Goal: Transaction & Acquisition: Subscribe to service/newsletter

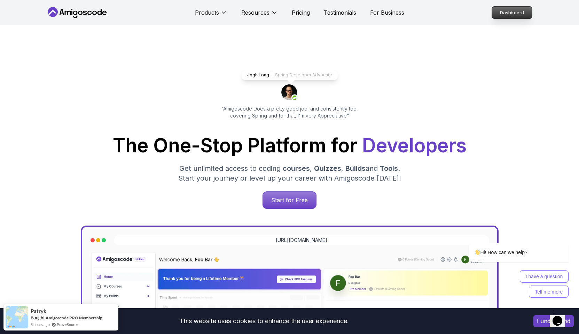
click at [508, 12] on p "Dashboard" at bounding box center [512, 13] width 40 height 12
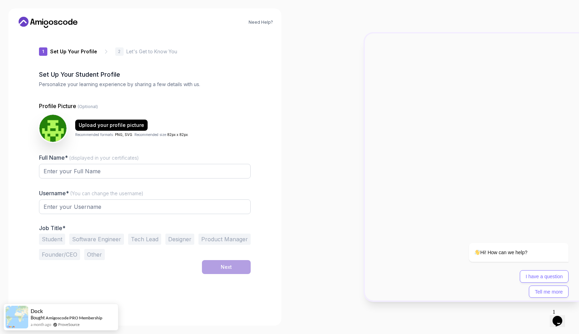
type input "brightpanther09672"
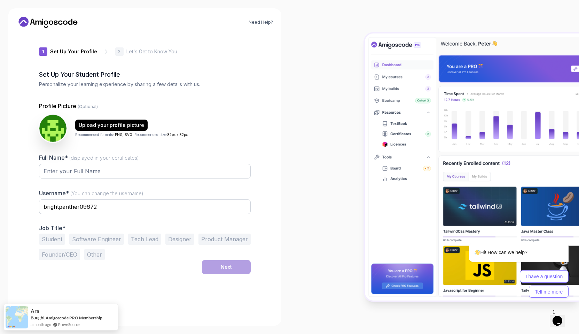
click at [33, 23] on icon at bounding box center [32, 22] width 5 height 6
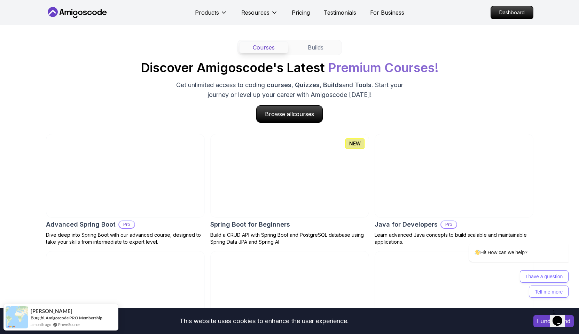
scroll to position [647, 0]
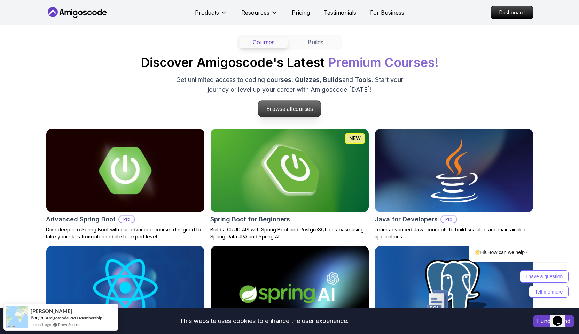
click at [281, 107] on p "Browse all courses" at bounding box center [289, 109] width 63 height 16
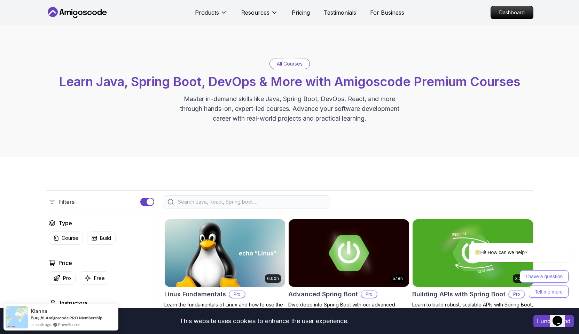
click at [197, 204] on input "search" at bounding box center [251, 201] width 149 height 7
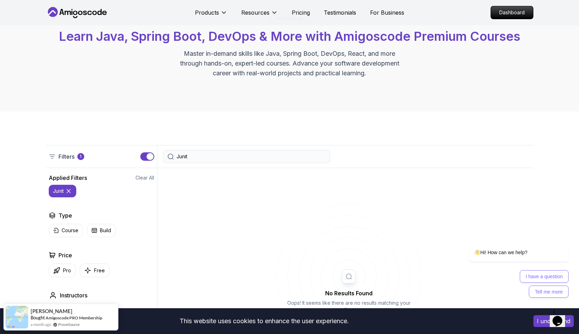
scroll to position [78, 0]
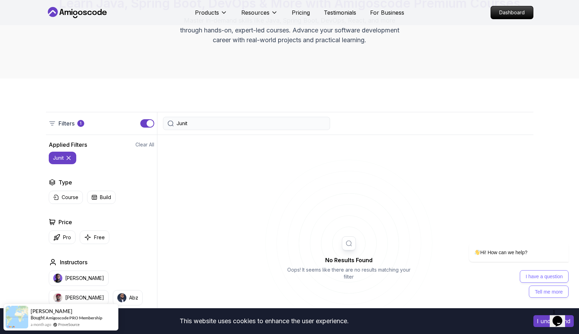
click at [182, 123] on input "Junit" at bounding box center [251, 123] width 149 height 7
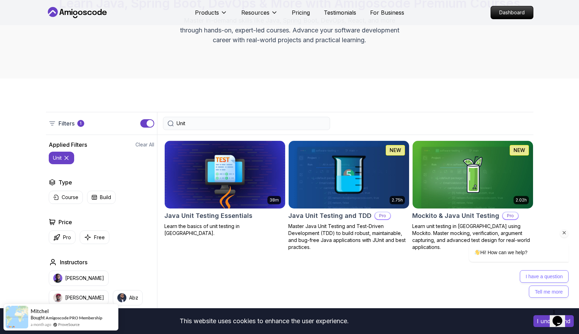
type input "Unit"
click at [449, 199] on div "Hi! How can we help? I have a question Tell me more" at bounding box center [509, 239] width 125 height 123
click at [446, 186] on img at bounding box center [472, 174] width 126 height 71
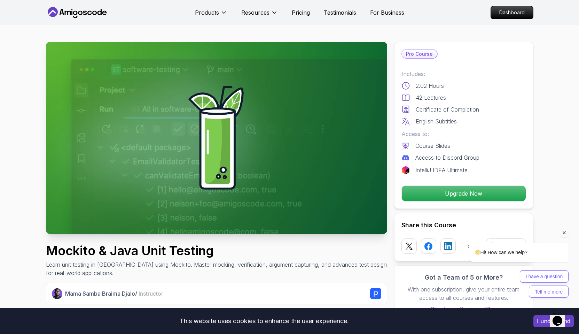
click at [449, 194] on div "Hi! How can we help? I have a question Tell me more" at bounding box center [509, 239] width 125 height 123
click at [470, 245] on div "Hi! How can we help?" at bounding box center [519, 252] width 100 height 19
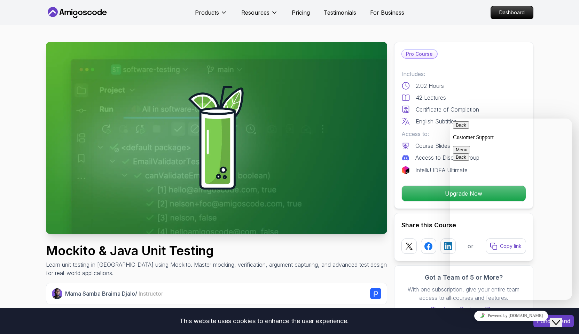
click at [527, 69] on div "Pro Course Includes: 2.02 Hours 42 Lectures Certificate of Completion English S…" at bounding box center [463, 125] width 139 height 167
click at [462, 128] on button "Back" at bounding box center [461, 124] width 16 height 7
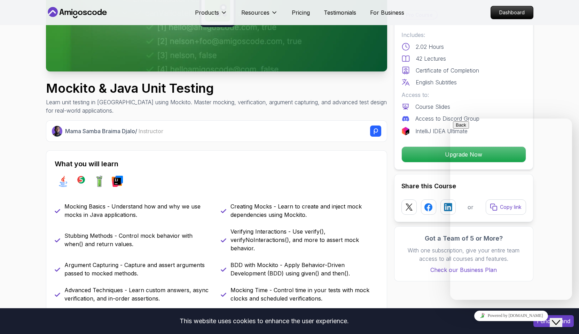
scroll to position [169, 0]
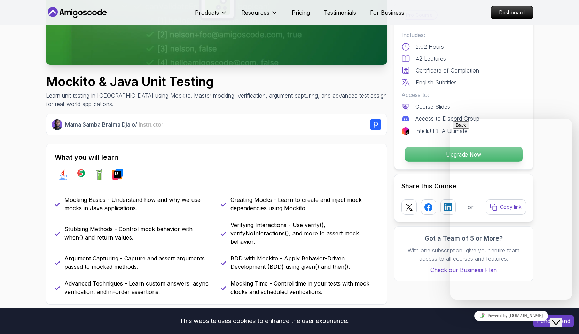
click at [420, 154] on p "Upgrade Now" at bounding box center [464, 154] width 118 height 15
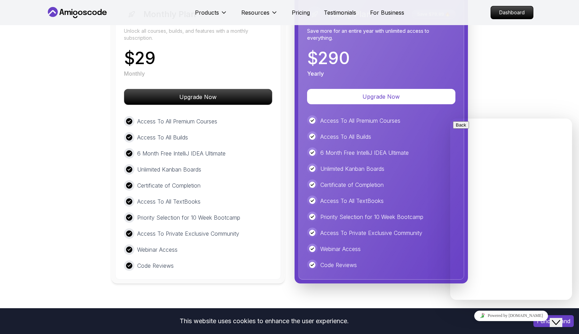
scroll to position [1631, 0]
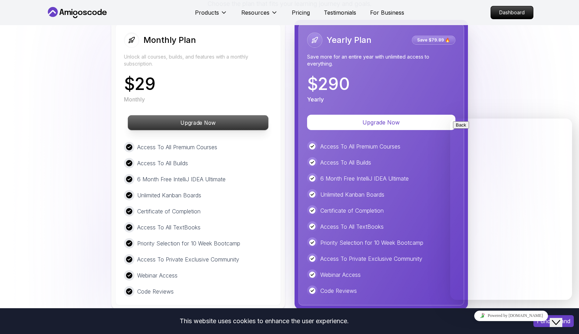
click at [216, 125] on p "Upgrade Now" at bounding box center [198, 122] width 140 height 15
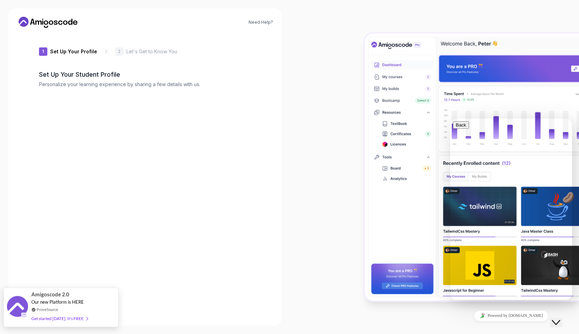
type input "swiftwolfe4c4e"
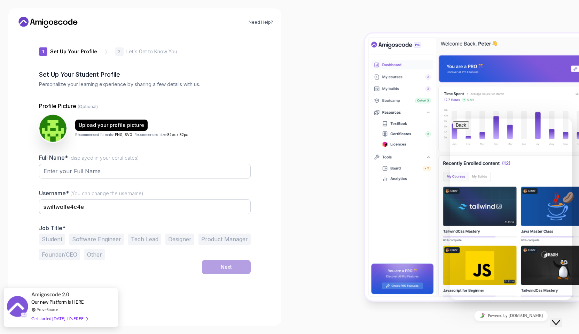
click at [64, 320] on div "Get started [DATE]. It's FREE" at bounding box center [59, 318] width 56 height 8
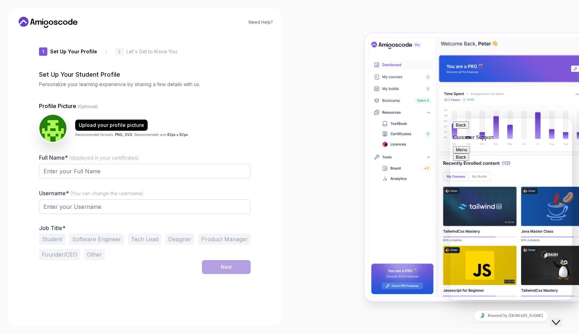
type input "braveweasel98f61"
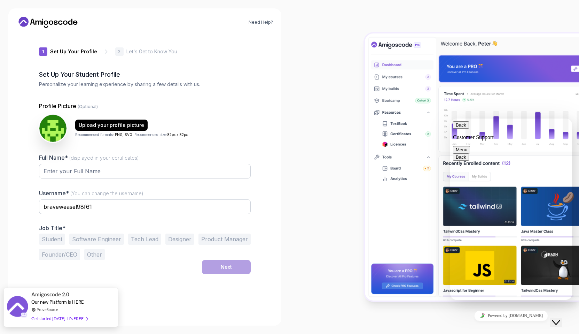
click at [57, 319] on div "Get started [DATE]. It's FREE" at bounding box center [59, 318] width 56 height 8
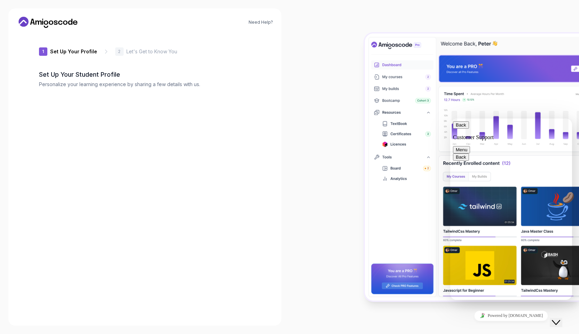
type input "silentmongoose09e43"
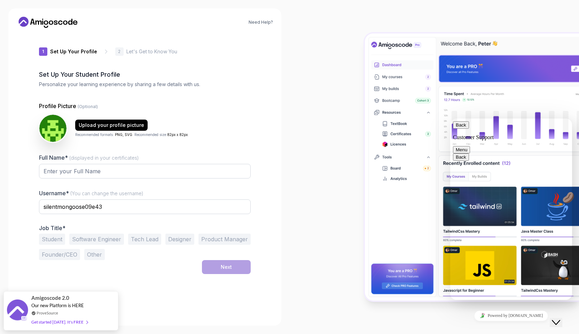
click at [23, 22] on icon at bounding box center [23, 22] width 8 height 5
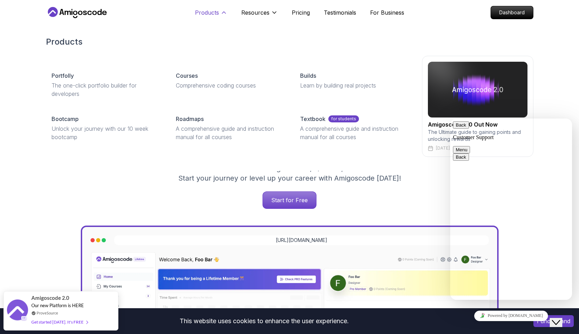
click at [203, 13] on p "Products" at bounding box center [207, 12] width 24 height 8
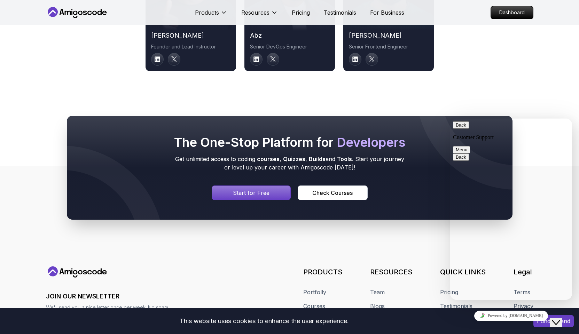
scroll to position [3748, 0]
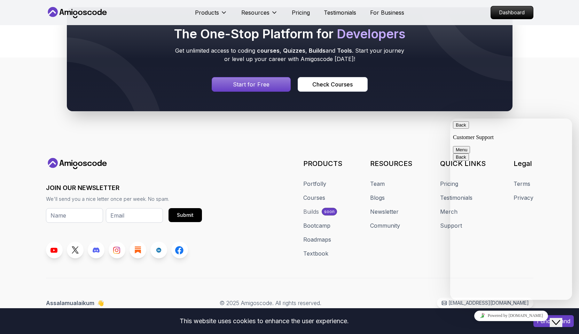
click at [460, 128] on button "Back" at bounding box center [461, 124] width 16 height 7
click at [519, 7] on p "Dashboard" at bounding box center [512, 13] width 40 height 12
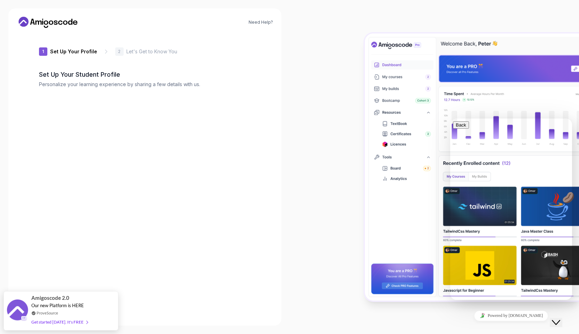
type input "zestyfalconb5541"
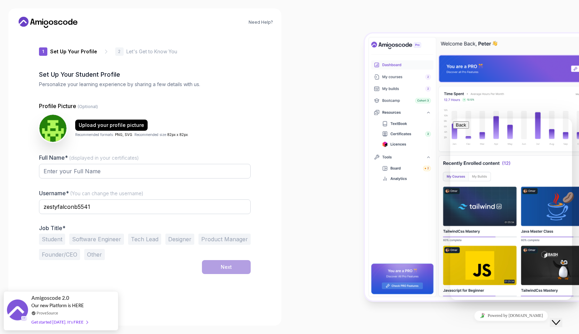
click at [560, 318] on icon "Close Chat This icon closes the chat window." at bounding box center [556, 322] width 8 height 8
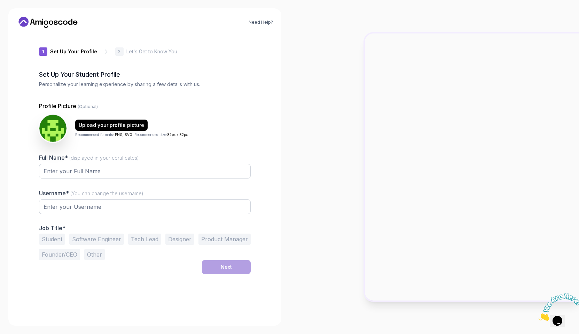
type input "silentwolf0ff6b"
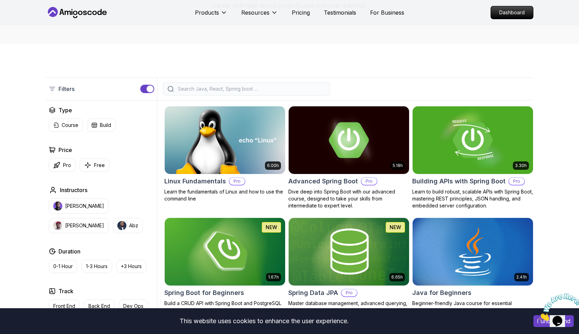
scroll to position [112, 0]
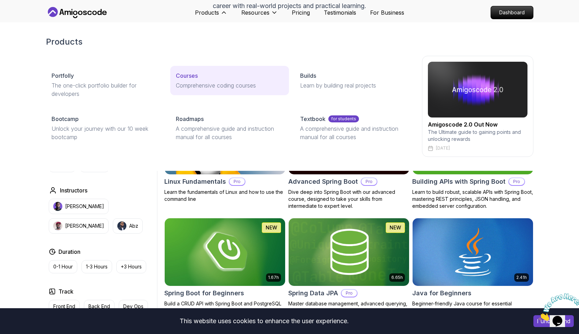
click at [194, 76] on p "Courses" at bounding box center [187, 75] width 22 height 8
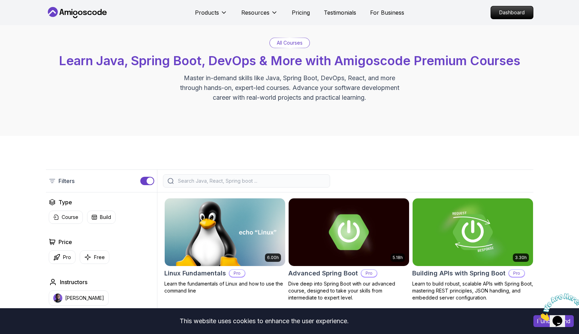
scroll to position [0, 0]
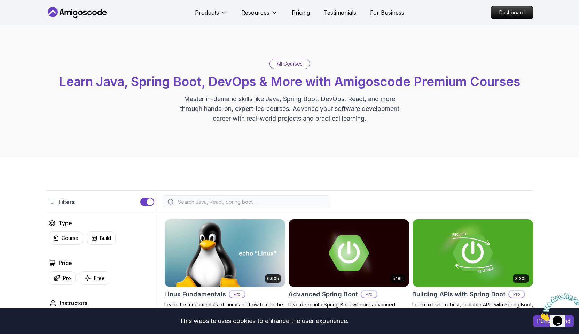
click at [242, 202] on input "search" at bounding box center [251, 201] width 149 height 7
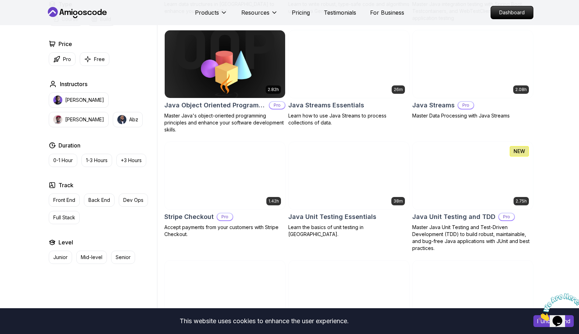
scroll to position [1063, 0]
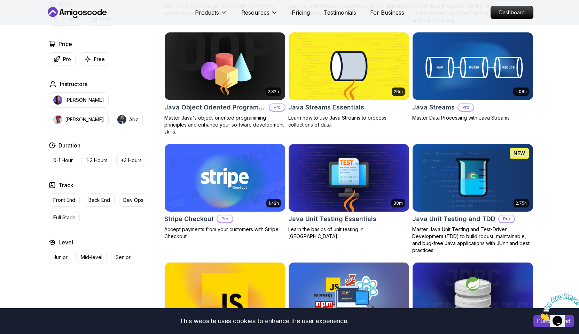
click at [451, 81] on img at bounding box center [472, 66] width 126 height 71
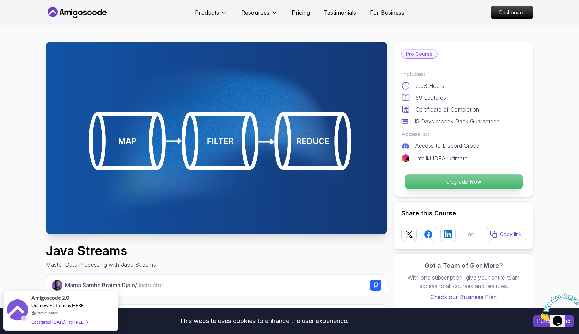
click at [432, 187] on p "Upgrade Now" at bounding box center [464, 181] width 118 height 15
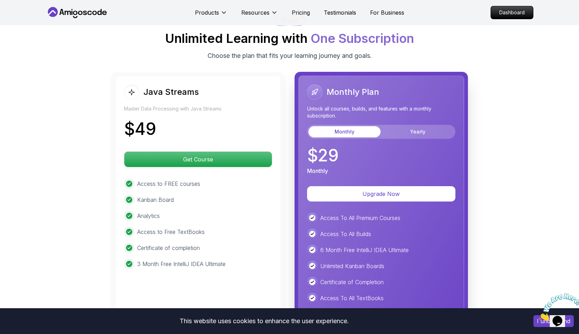
scroll to position [1454, 0]
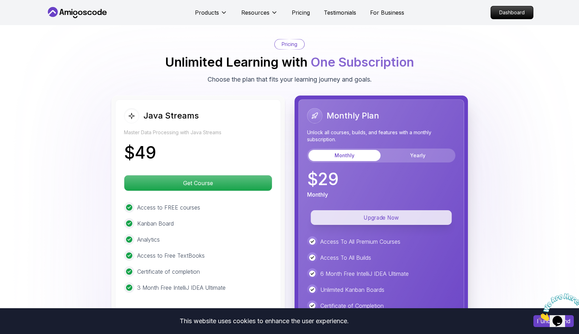
click at [394, 210] on p "Upgrade Now" at bounding box center [381, 217] width 141 height 15
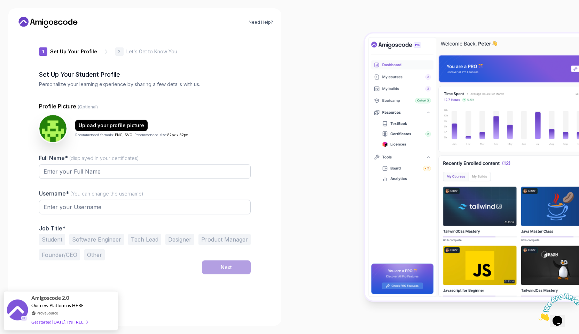
type input "sturdylion23994"
click at [105, 171] on input "Full Name* (displayed in your certificates)" at bounding box center [145, 171] width 212 height 15
type input "[PERSON_NAME] A"
click at [112, 211] on input "sturdylion23994" at bounding box center [145, 206] width 212 height 15
click at [101, 237] on button "Software Engineer" at bounding box center [96, 238] width 55 height 11
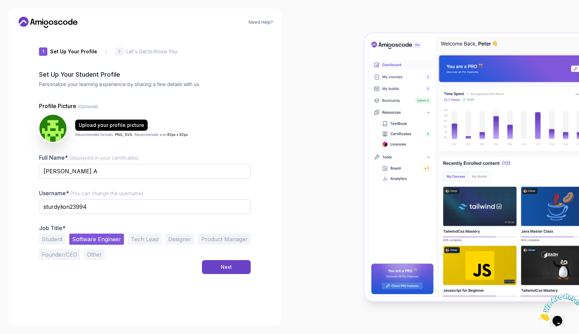
click at [146, 239] on button "Tech Lead" at bounding box center [144, 238] width 33 height 11
click at [221, 265] on div "Next" at bounding box center [226, 266] width 11 height 7
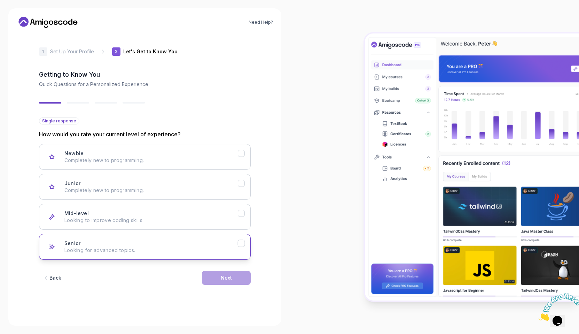
click at [118, 248] on p "Looking for advanced topics." at bounding box center [150, 249] width 173 height 7
click at [224, 280] on div "Next" at bounding box center [226, 277] width 11 height 7
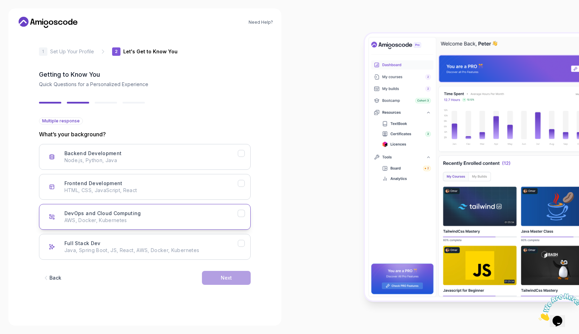
click at [167, 224] on button "DevOps and Cloud Computing AWS, Docker, Kubernetes" at bounding box center [145, 217] width 212 height 26
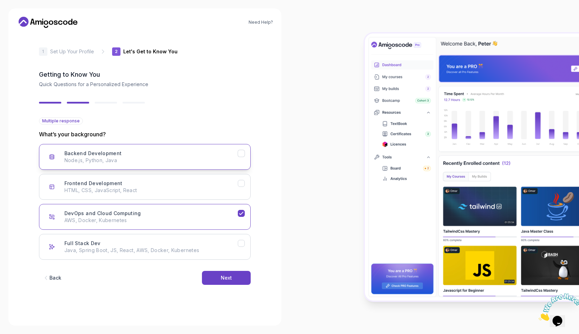
click at [205, 154] on div "Backend Development Node.js, Python, Java" at bounding box center [150, 157] width 173 height 14
click at [233, 276] on button "Next" at bounding box center [226, 278] width 49 height 14
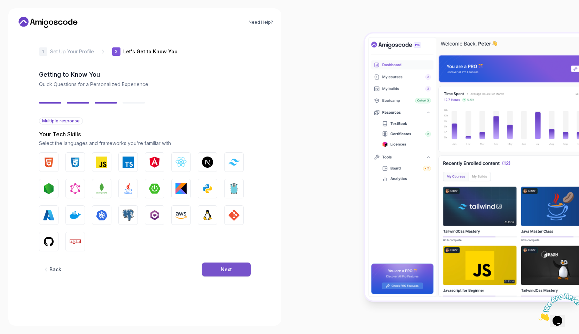
click at [228, 274] on button "Next" at bounding box center [226, 269] width 49 height 14
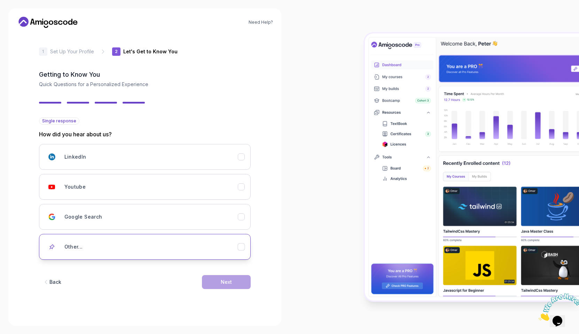
click at [179, 244] on div "Other..." at bounding box center [150, 247] width 173 height 14
click at [153, 274] on input "text" at bounding box center [145, 271] width 212 height 15
type input "already know"
click at [223, 291] on div "Next" at bounding box center [226, 292] width 11 height 7
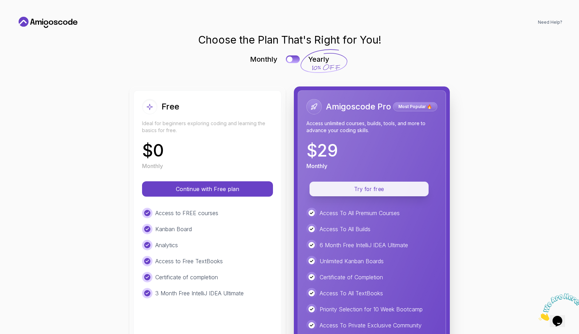
click at [361, 190] on p "Try for free" at bounding box center [368, 189] width 103 height 8
click at [371, 185] on p "Try for free" at bounding box center [368, 189] width 103 height 8
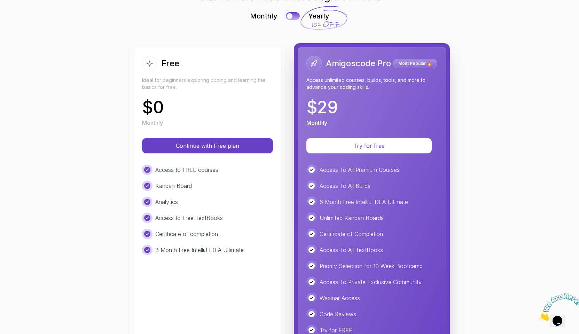
scroll to position [100, 0]
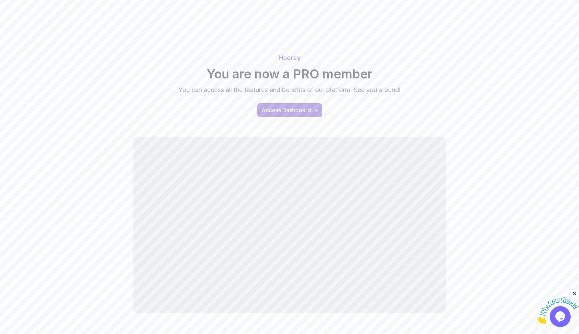
scroll to position [24, 0]
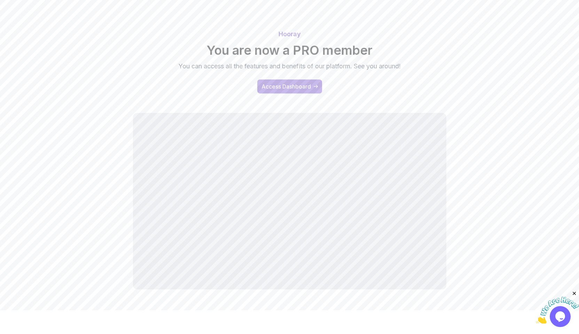
click at [288, 89] on div "Access Dashboard" at bounding box center [285, 86] width 49 height 8
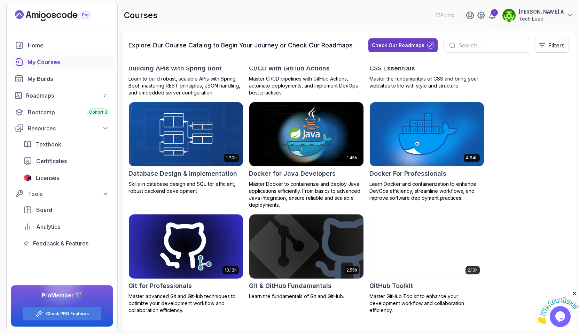
scroll to position [682, 0]
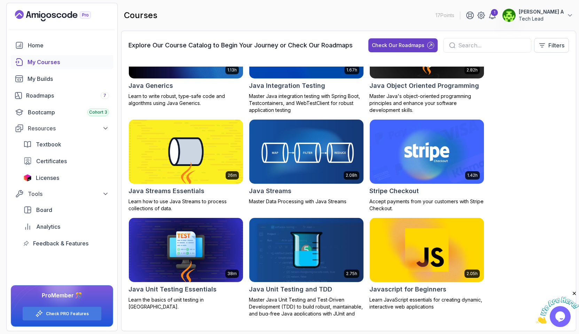
click at [303, 159] on img at bounding box center [306, 151] width 120 height 67
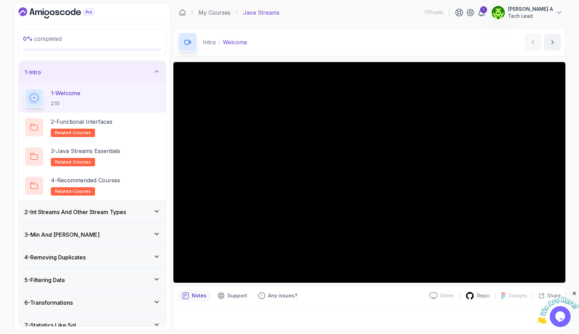
click at [460, 46] on div "Intro Welcome Welcome by [PERSON_NAME]" at bounding box center [369, 42] width 392 height 29
